Goal: Transaction & Acquisition: Purchase product/service

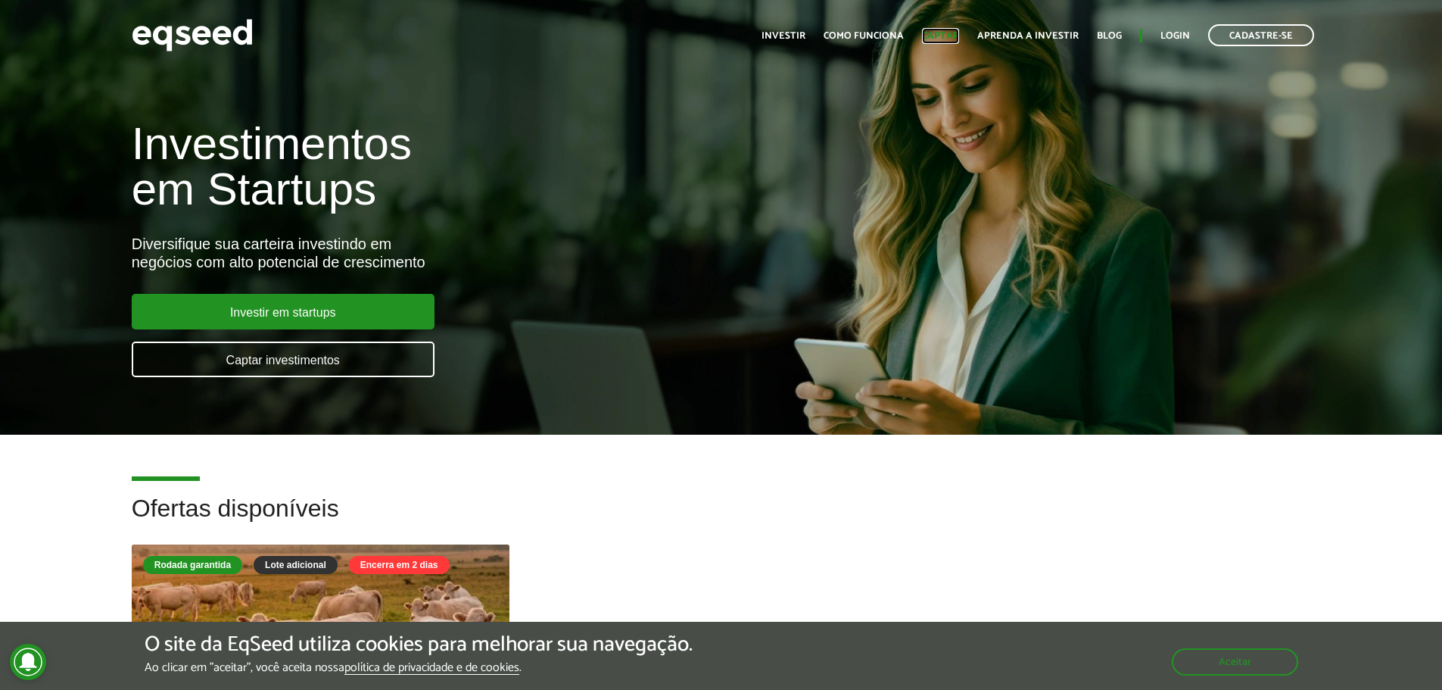
click at [938, 35] on link "Captar" at bounding box center [940, 36] width 37 height 10
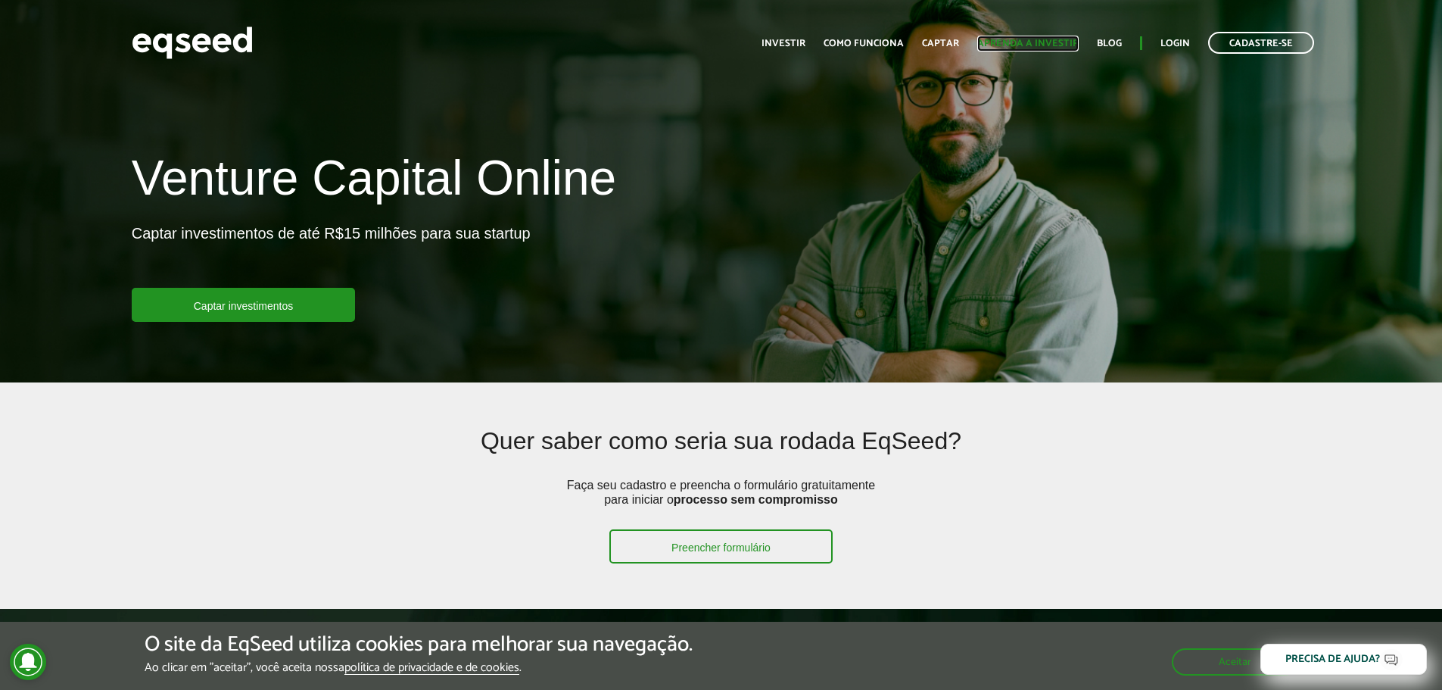
click at [1045, 40] on link "Aprenda a investir" at bounding box center [1028, 44] width 101 height 10
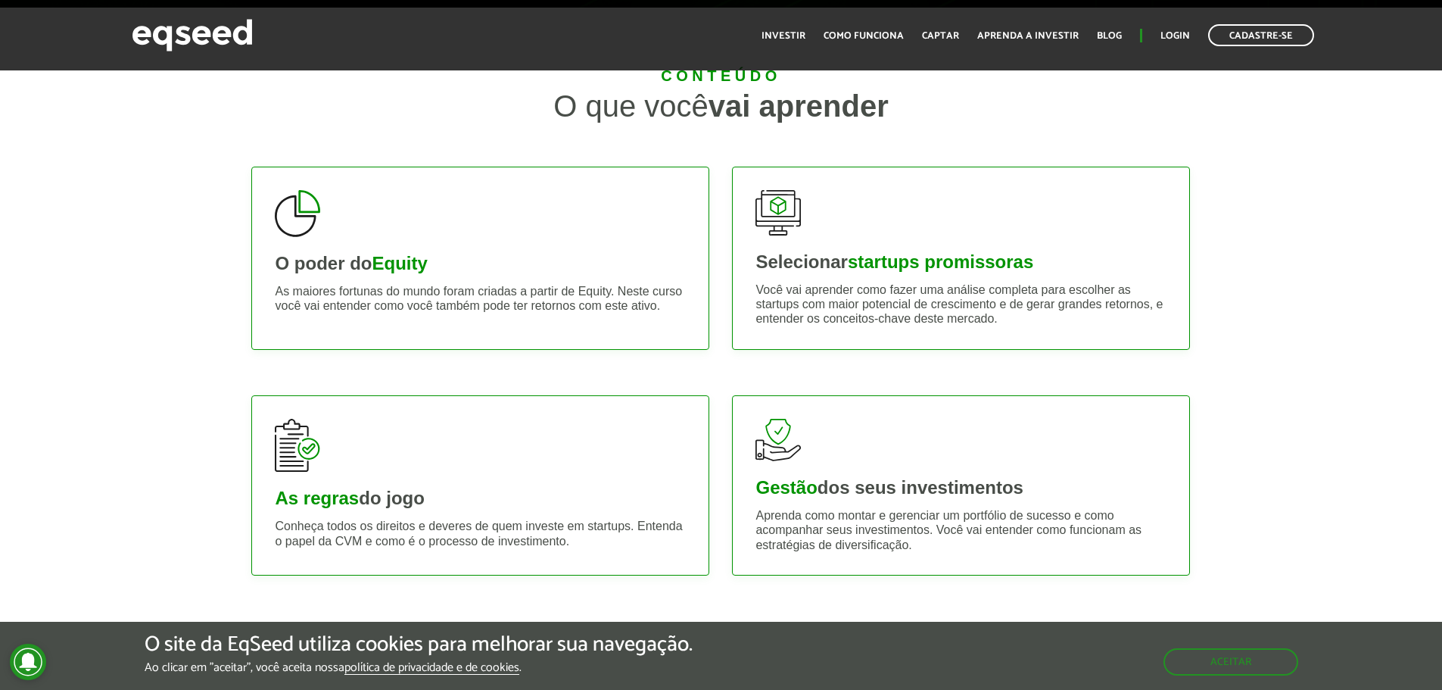
scroll to position [379, 0]
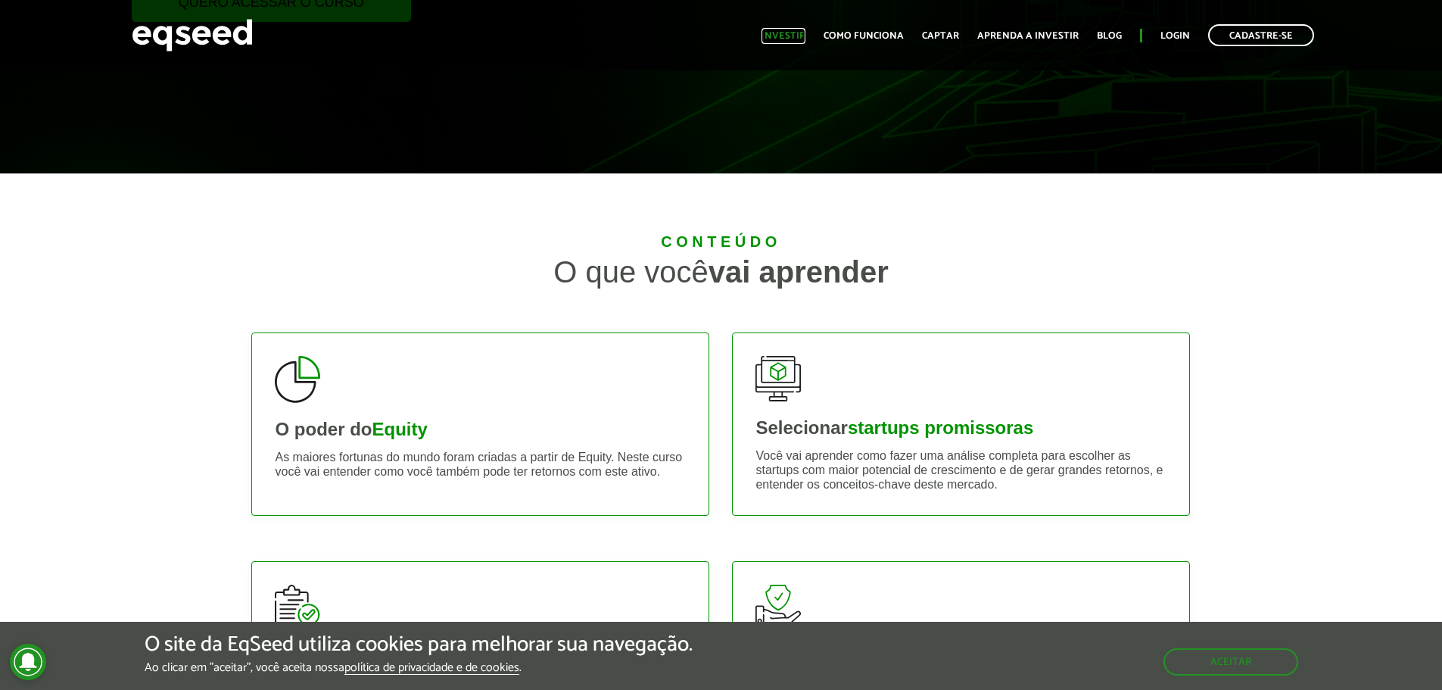
click at [793, 32] on link "Investir" at bounding box center [784, 36] width 44 height 10
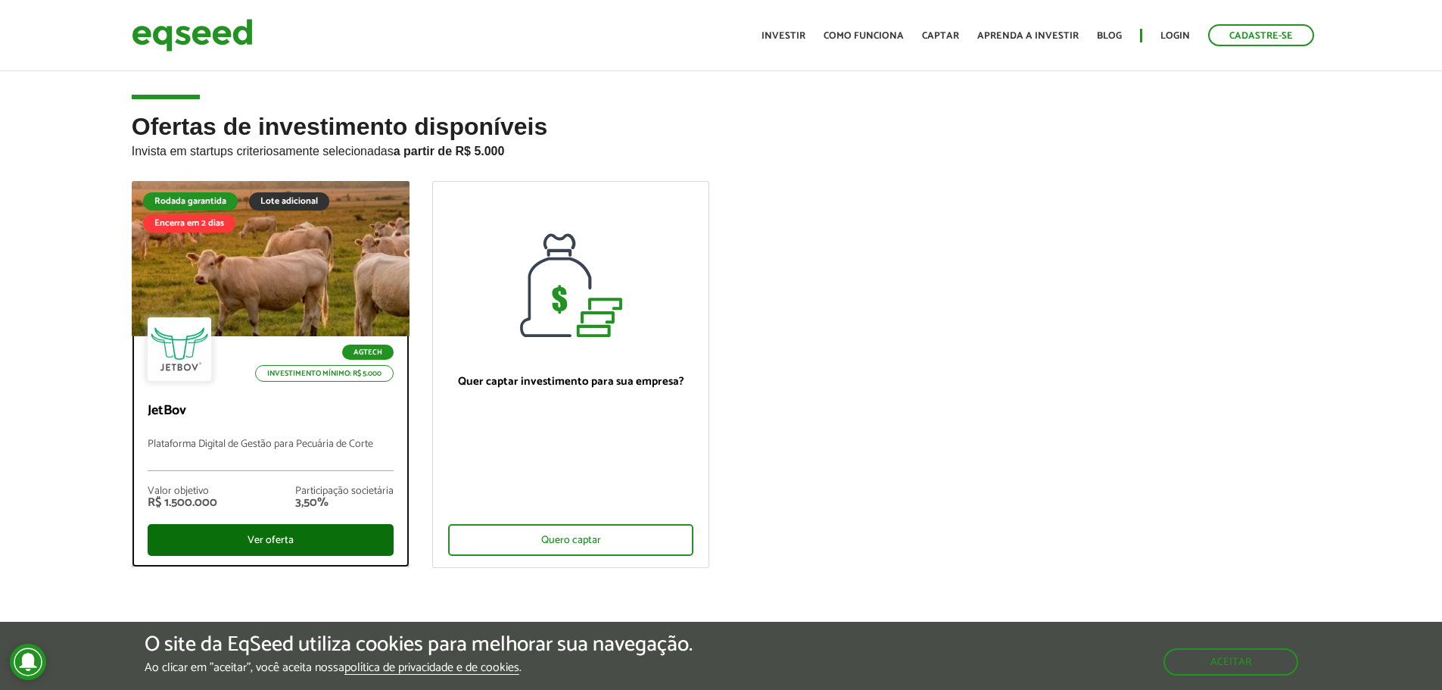
click at [288, 535] on div "Ver oferta" at bounding box center [271, 540] width 246 height 32
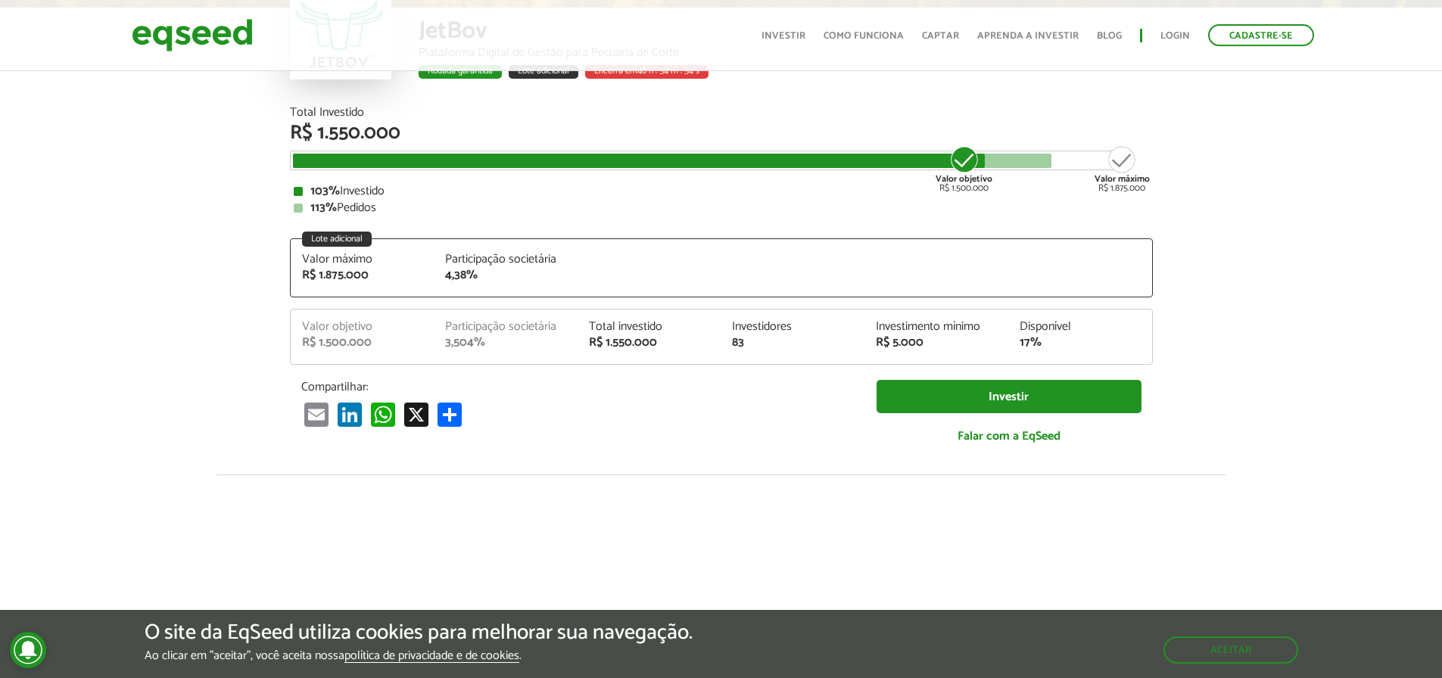
scroll to position [1963, 0]
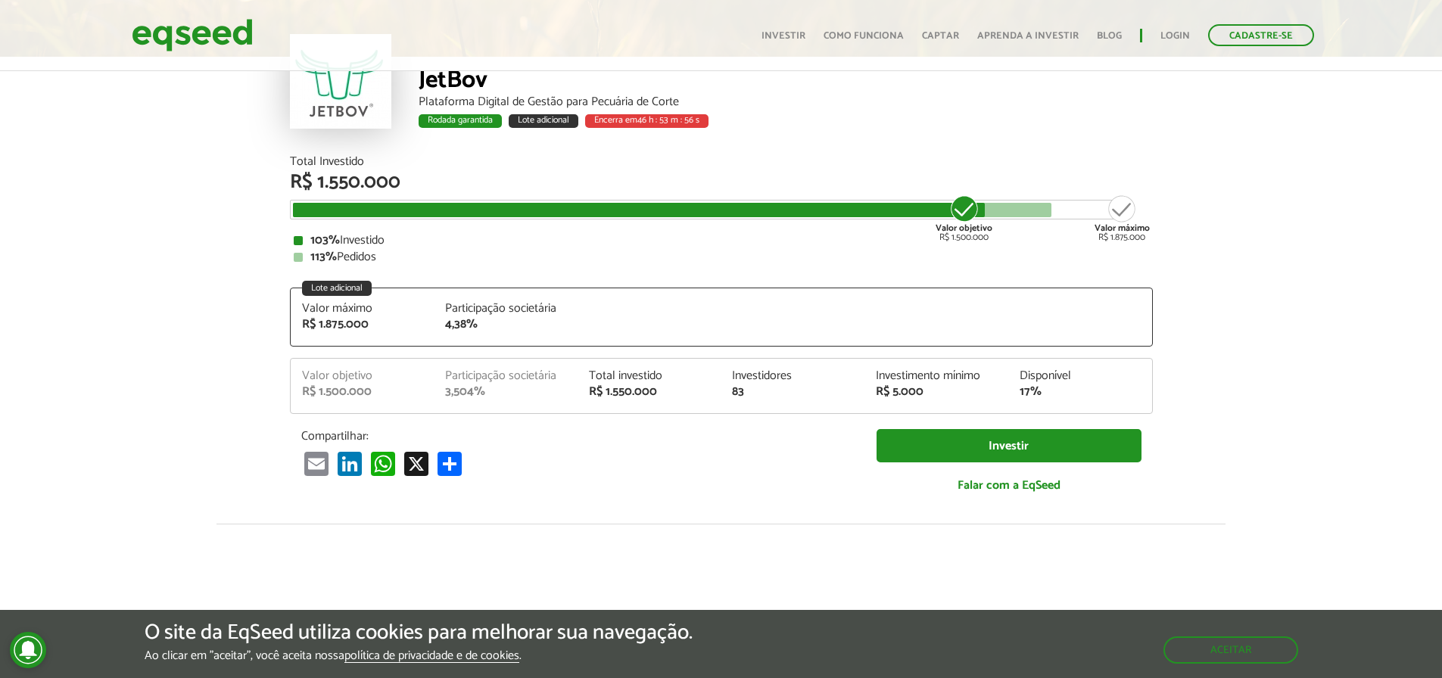
scroll to position [139, 0]
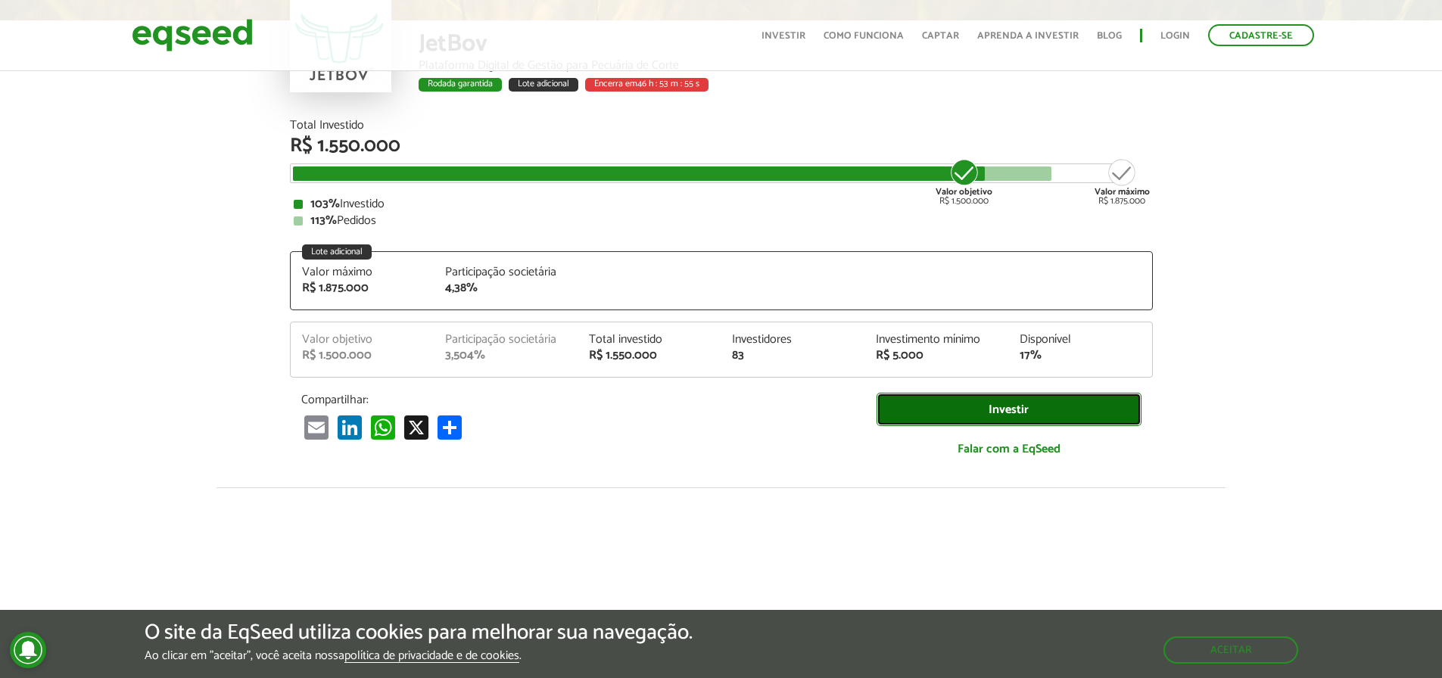
click at [965, 409] on link "Investir" at bounding box center [1009, 410] width 265 height 34
